Goal: Information Seeking & Learning: Learn about a topic

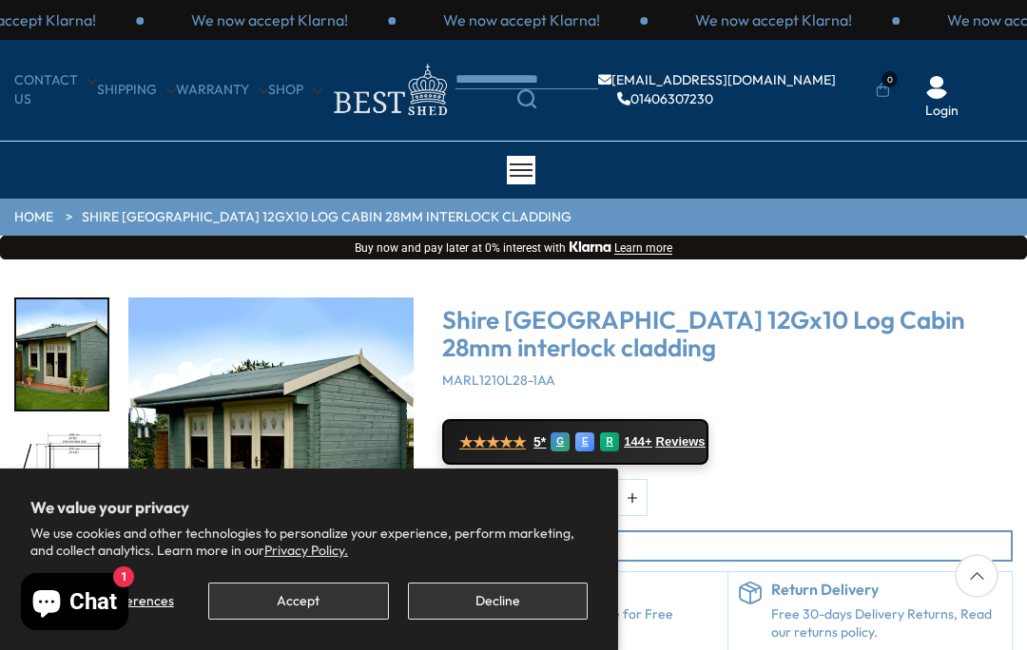
click at [289, 617] on button "Accept" at bounding box center [298, 601] width 180 height 37
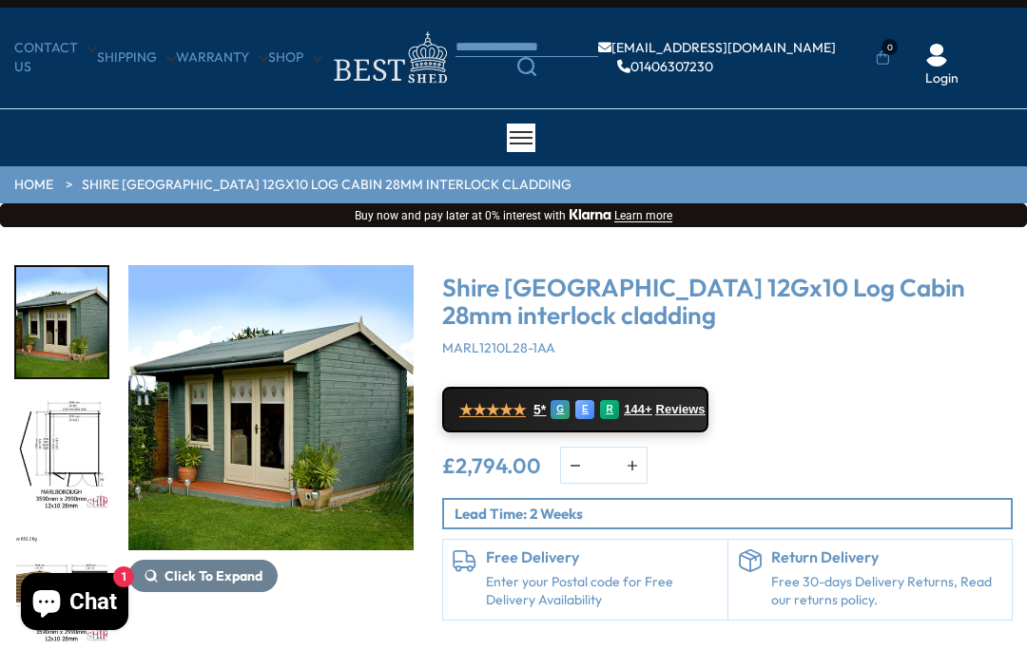
scroll to position [34, 0]
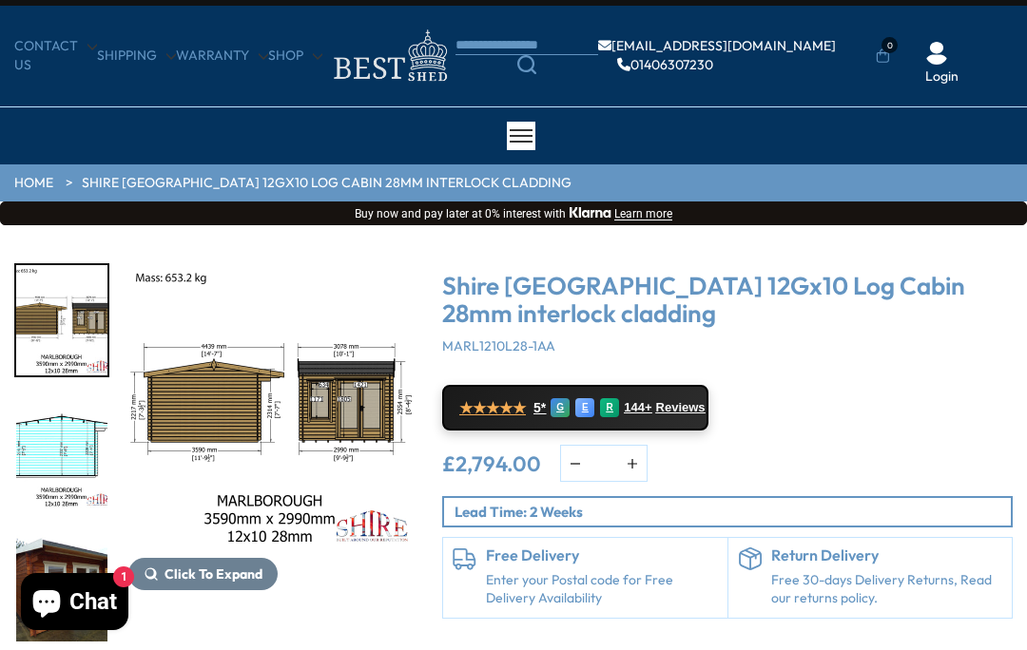
click at [100, 586] on img "5 / 16" at bounding box center [61, 586] width 91 height 110
click at [60, 317] on img "3 / 16" at bounding box center [61, 320] width 91 height 110
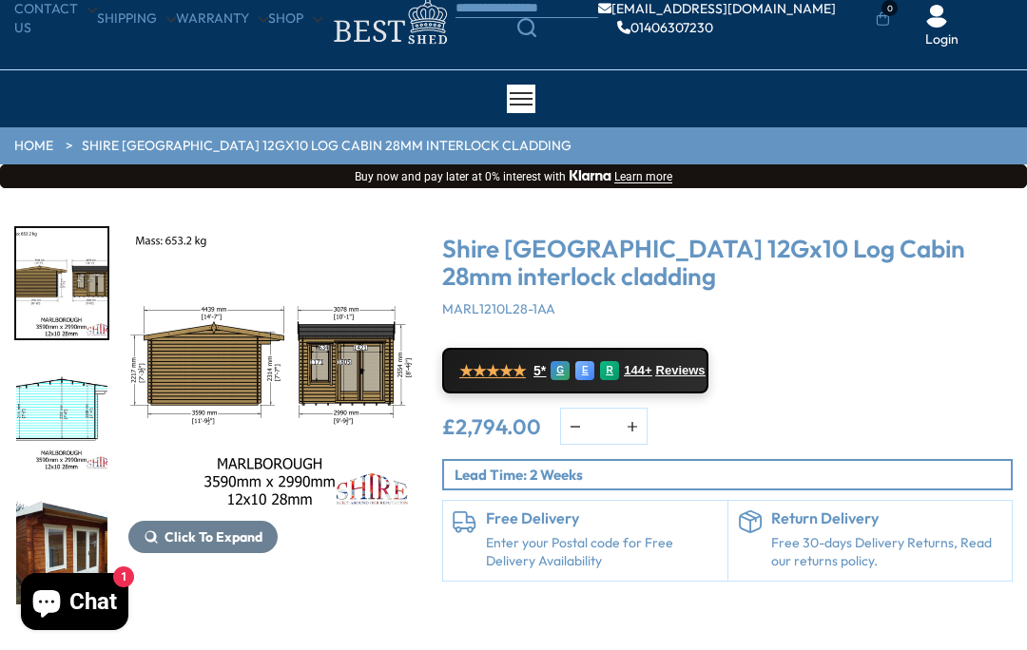
scroll to position [0, 0]
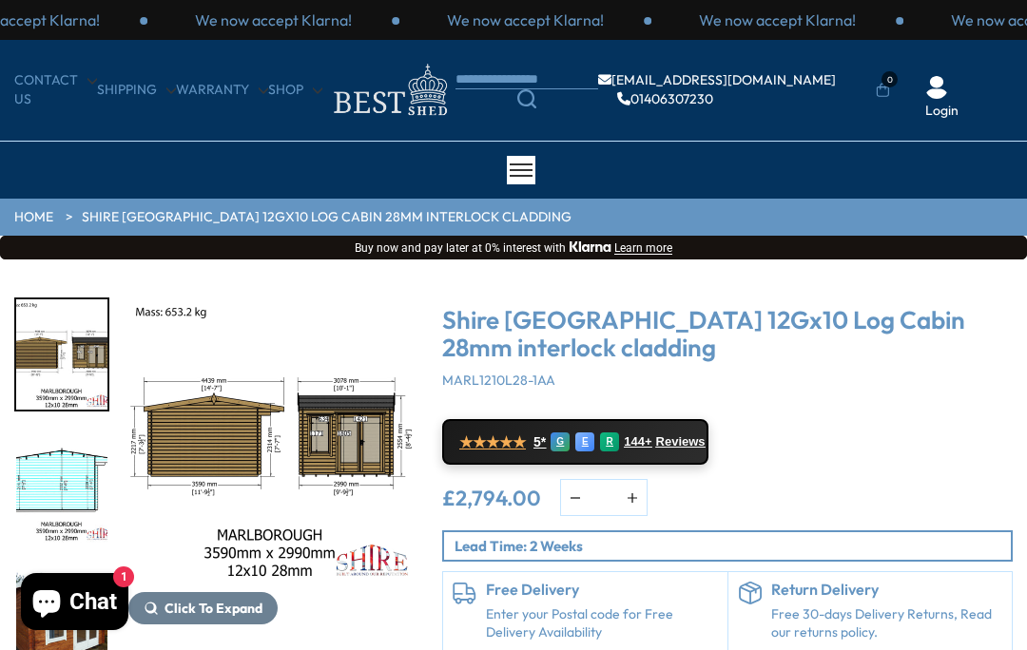
click at [66, 566] on img "5 / 16" at bounding box center [61, 621] width 91 height 110
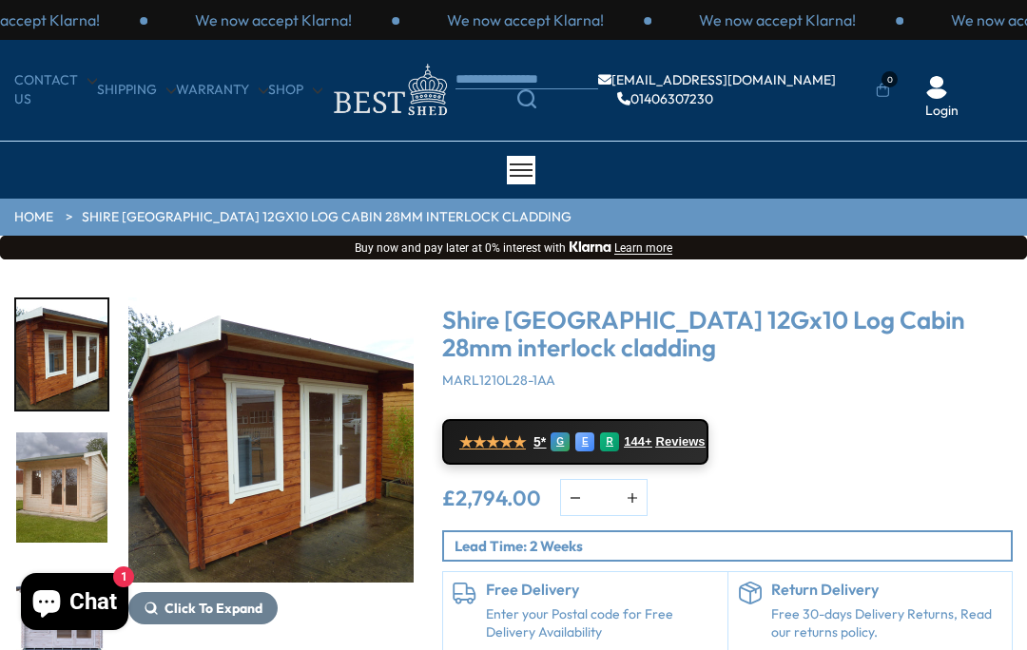
click at [61, 494] on img "6 / 16" at bounding box center [61, 488] width 91 height 110
click at [59, 566] on img "7 / 16" at bounding box center [61, 621] width 91 height 110
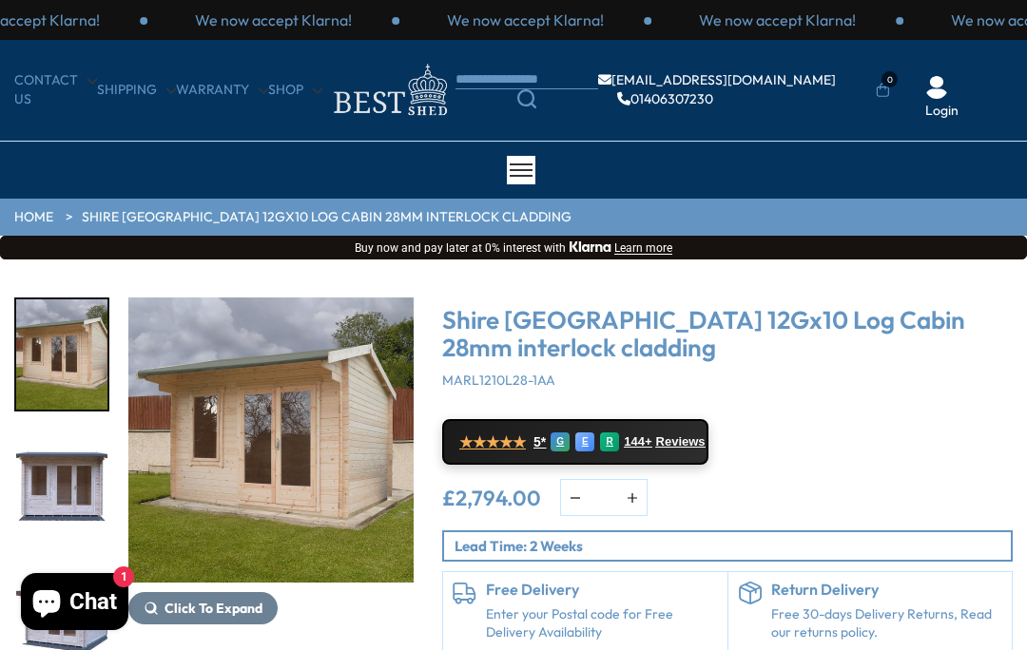
click at [164, 491] on img "6 / 16" at bounding box center [270, 440] width 285 height 285
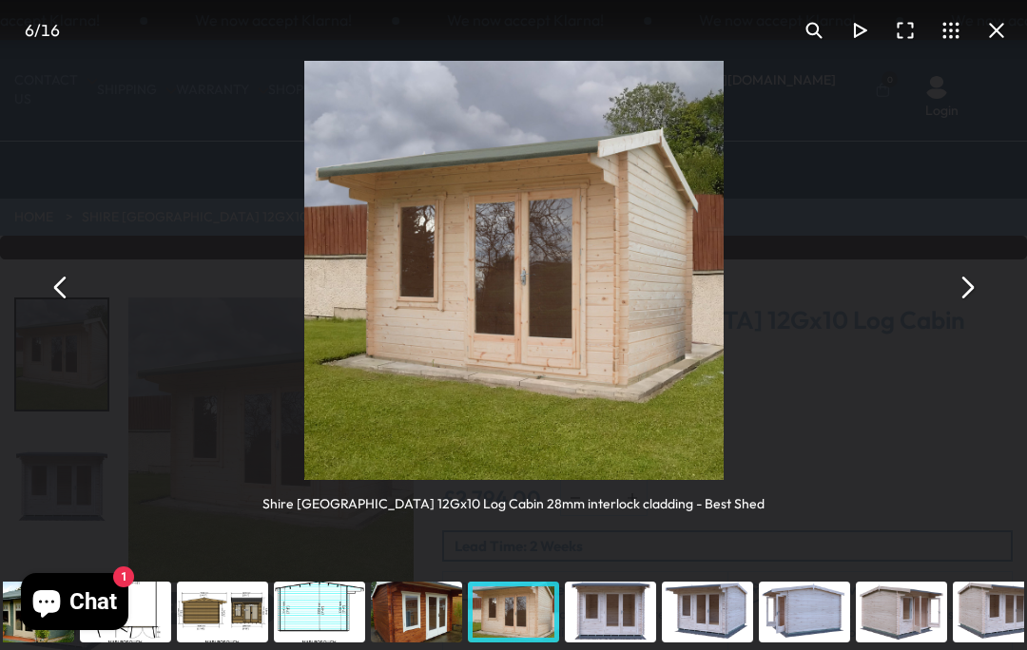
click at [958, 295] on button "You can close this modal content with the ESC key" at bounding box center [966, 287] width 46 height 46
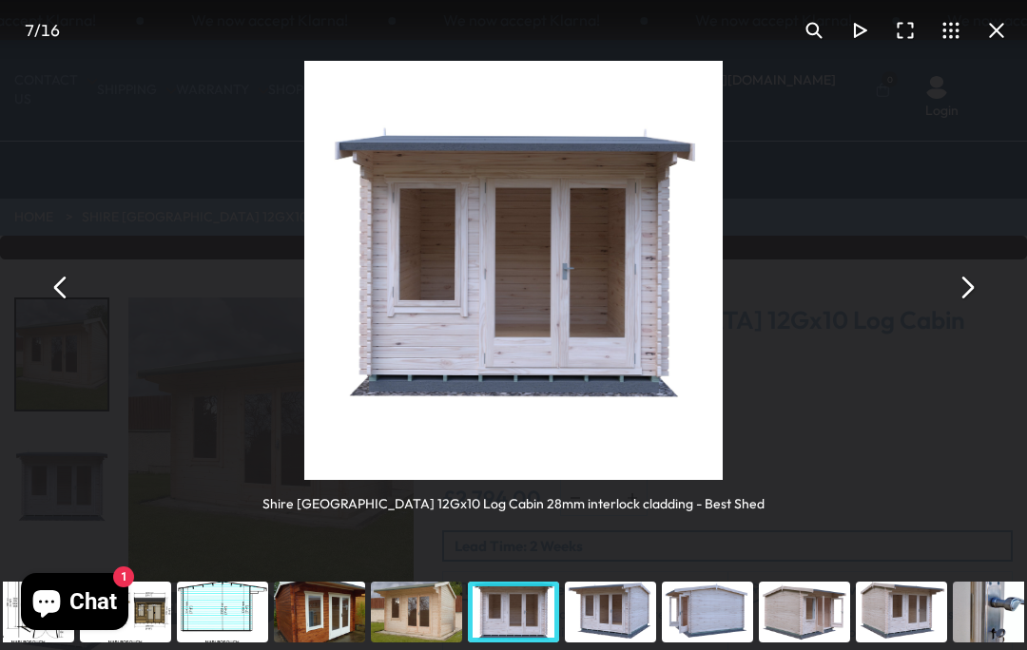
click at [966, 285] on button "You can close this modal content with the ESC key" at bounding box center [966, 287] width 46 height 46
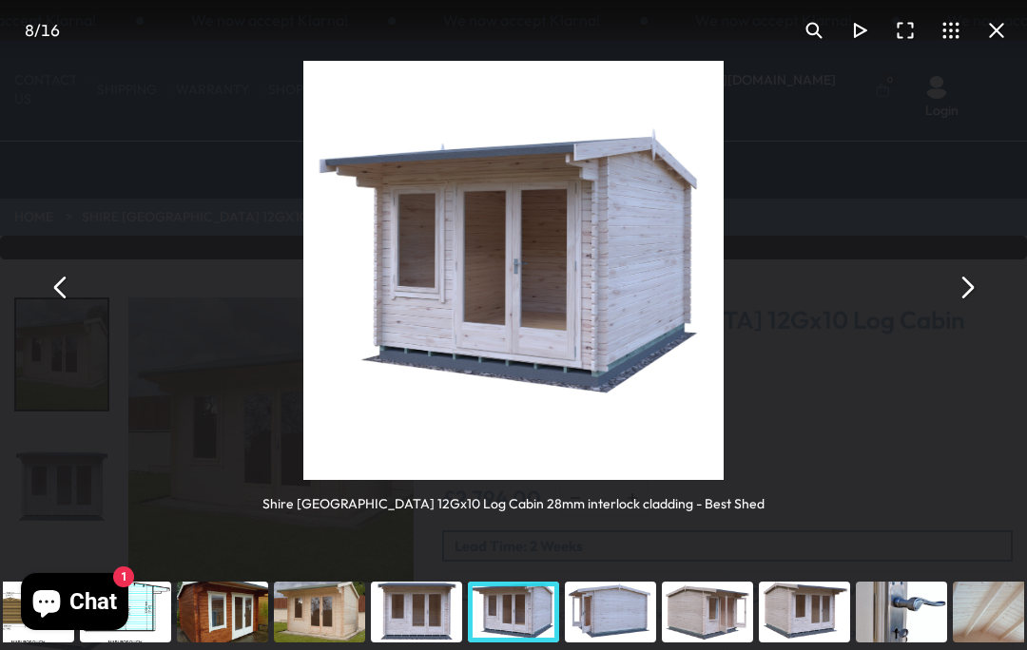
click at [958, 282] on button "You can close this modal content with the ESC key" at bounding box center [966, 287] width 46 height 46
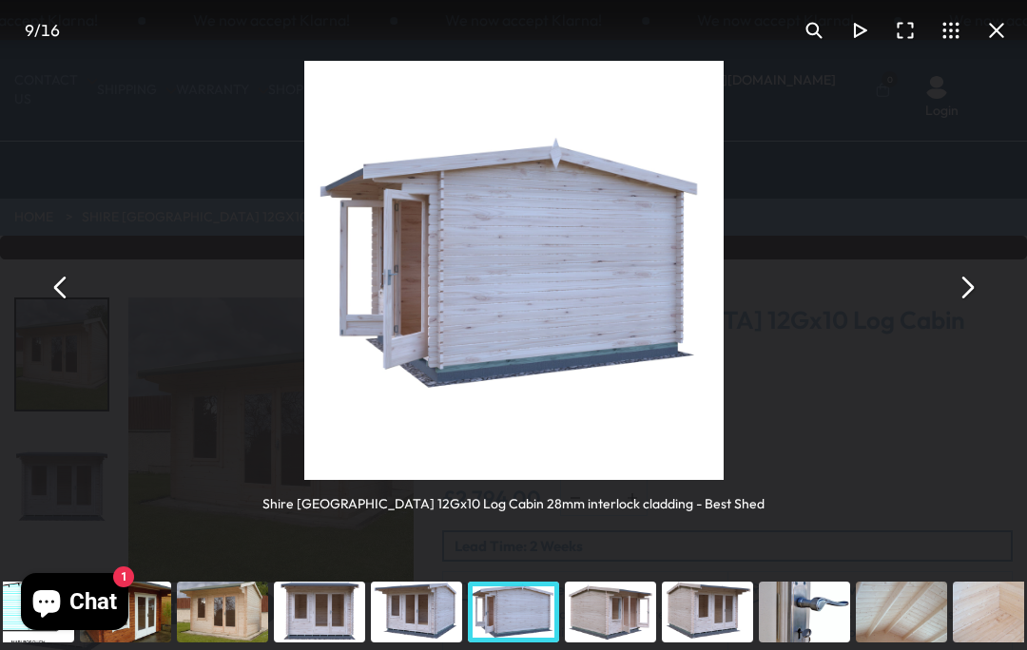
click at [966, 290] on button "You can close this modal content with the ESC key" at bounding box center [966, 287] width 46 height 46
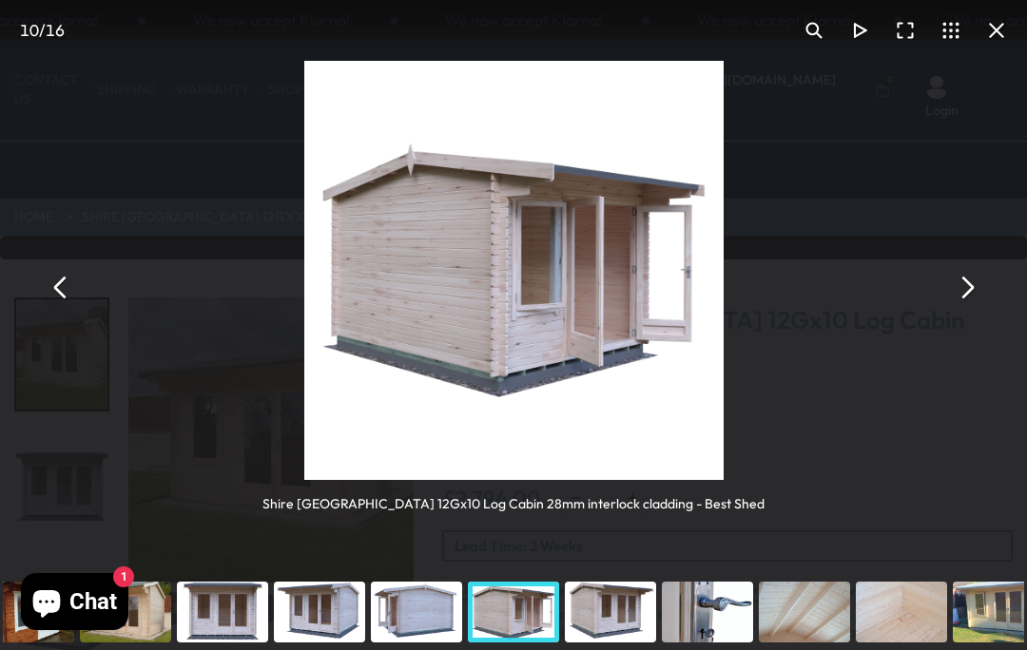
click at [960, 289] on button "You can close this modal content with the ESC key" at bounding box center [966, 287] width 46 height 46
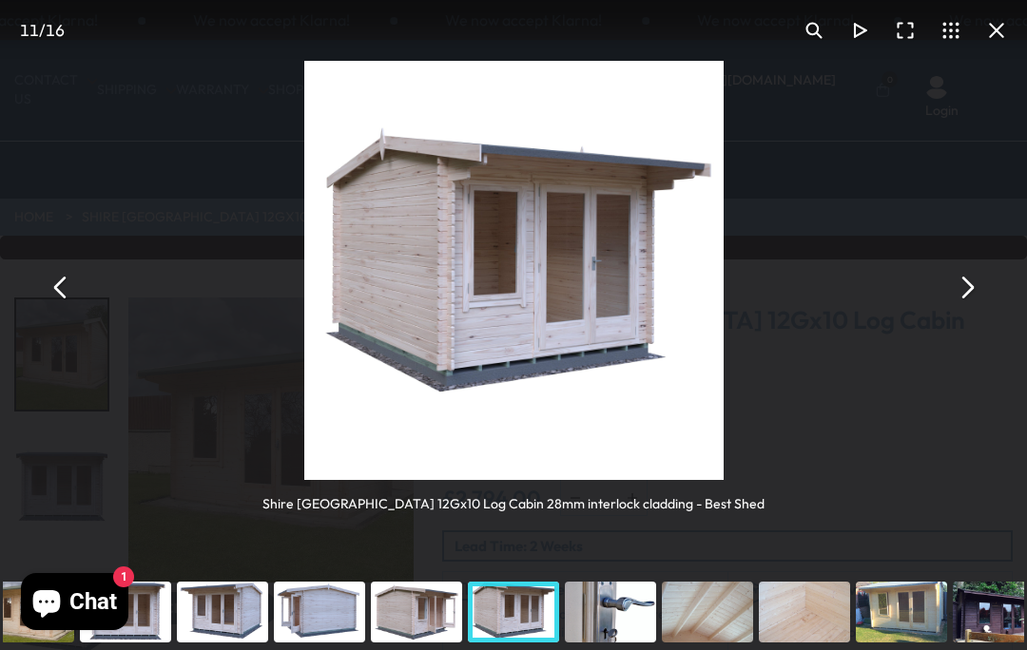
click at [965, 283] on button "You can close this modal content with the ESC key" at bounding box center [966, 287] width 46 height 46
